Goal: Information Seeking & Learning: Learn about a topic

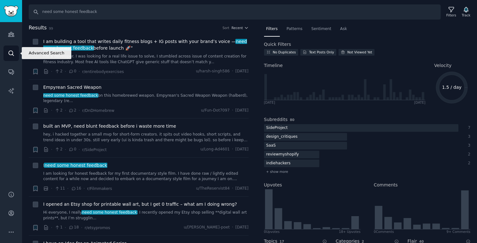
click at [9, 48] on link "Search" at bounding box center [10, 52] width 15 height 15
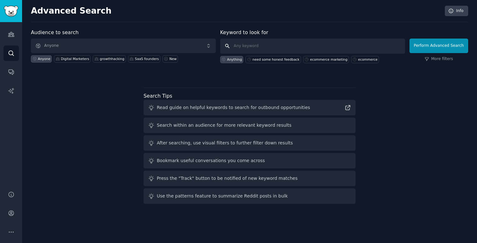
click at [252, 46] on input "text" at bounding box center [312, 45] width 185 height 15
type input "B2C"
click at [430, 44] on button "Perform Advanced Search" at bounding box center [439, 45] width 59 height 15
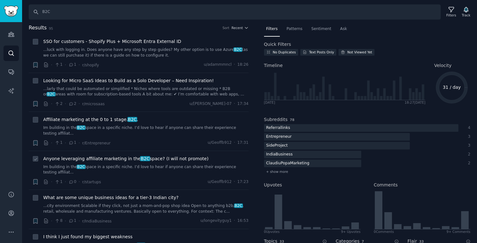
click at [107, 157] on span "Anyone leveraging affiliate marketing in the B2C space? (I will not promote)" at bounding box center [125, 158] width 165 height 7
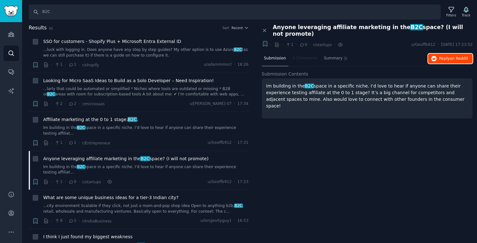
click at [444, 56] on span "Reply on Reddit" at bounding box center [453, 59] width 29 height 6
